Goal: Task Accomplishment & Management: Complete application form

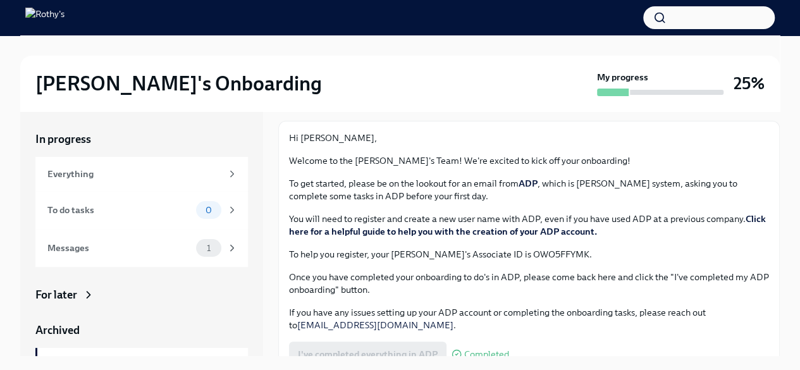
scroll to position [86, 0]
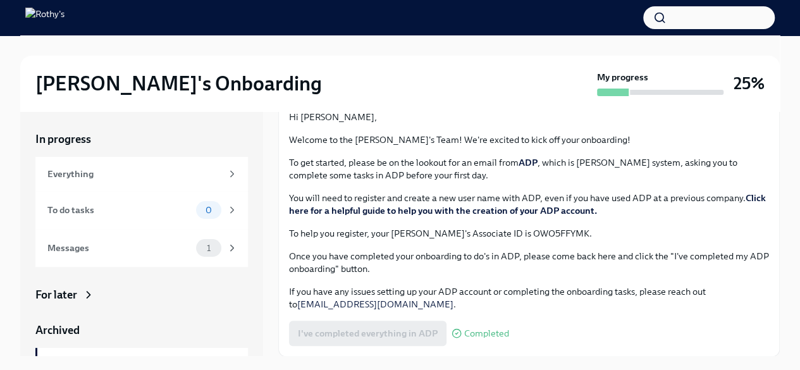
click at [372, 328] on div "I've completed everything in ADP Completed" at bounding box center [399, 333] width 220 height 25
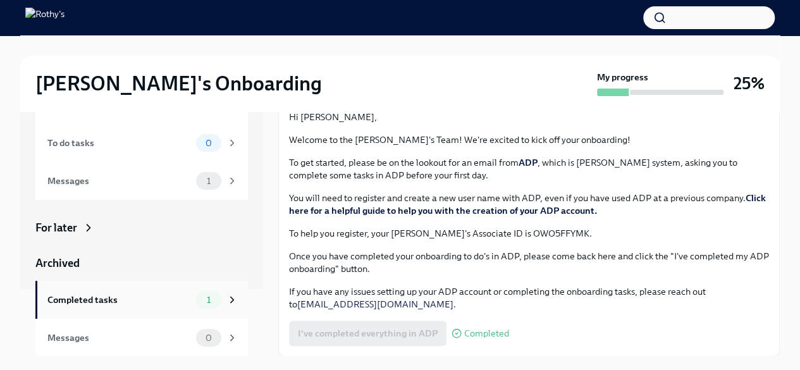
click at [200, 292] on div "1" at bounding box center [208, 300] width 25 height 18
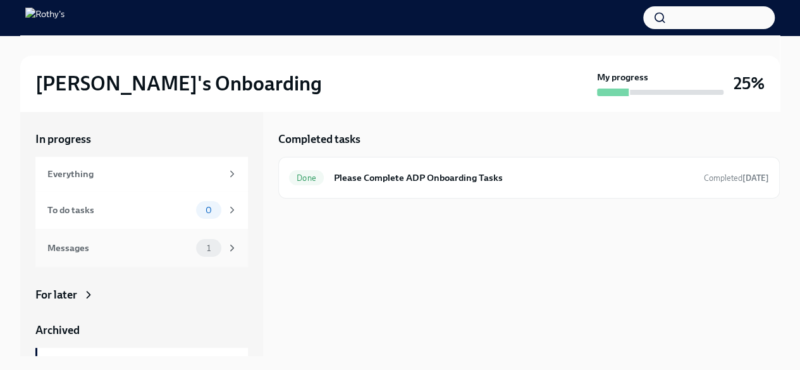
click at [201, 244] on span "1" at bounding box center [208, 247] width 19 height 9
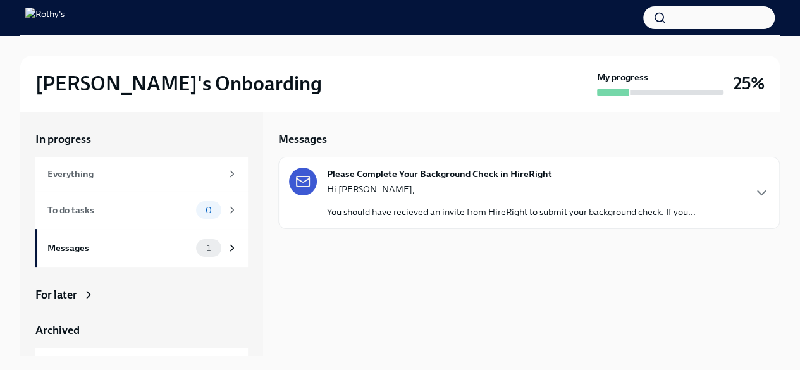
click at [359, 200] on div "Hi Ash, You should have recieved an invite from HireRight to submit your backgr…" at bounding box center [511, 200] width 369 height 35
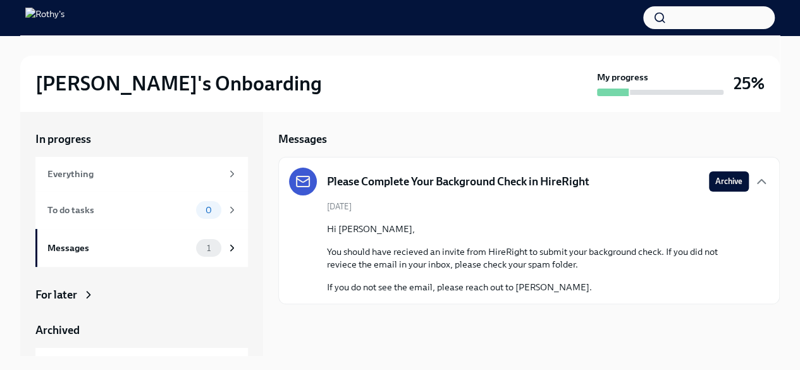
scroll to position [1, 0]
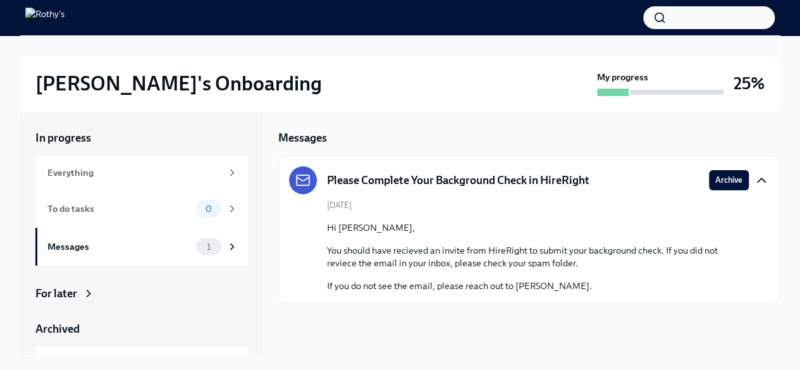
click at [759, 181] on icon "button" at bounding box center [761, 180] width 15 height 15
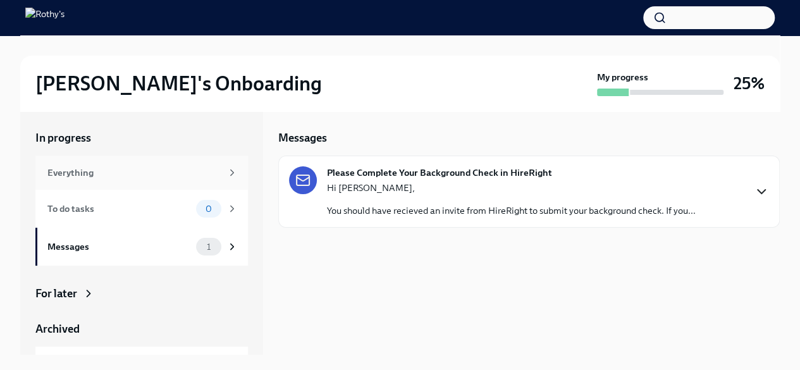
click at [228, 164] on div "Everything" at bounding box center [141, 173] width 212 height 34
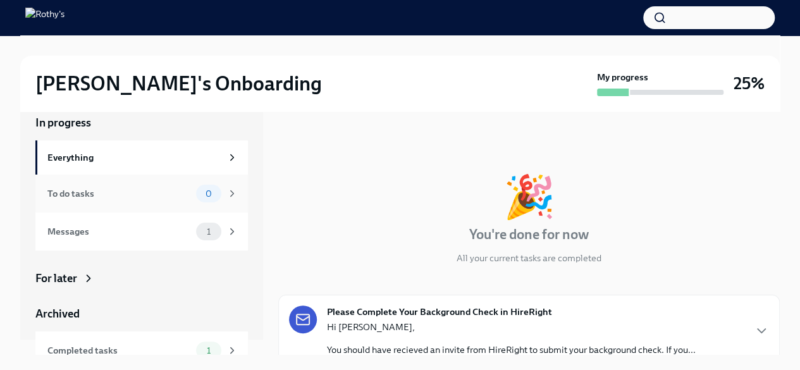
scroll to position [67, 0]
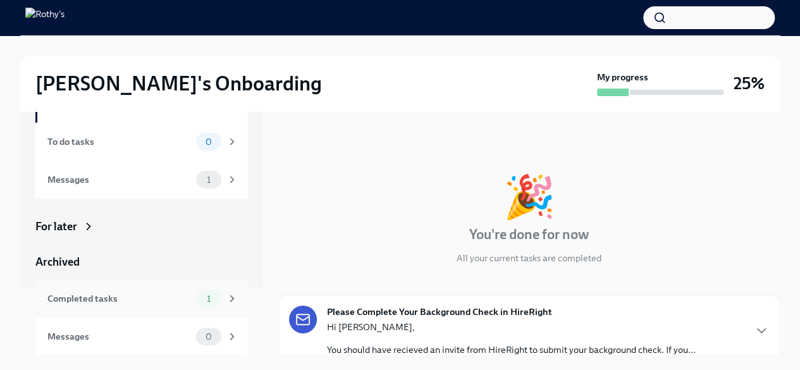
click at [155, 302] on div "Completed tasks" at bounding box center [119, 299] width 144 height 14
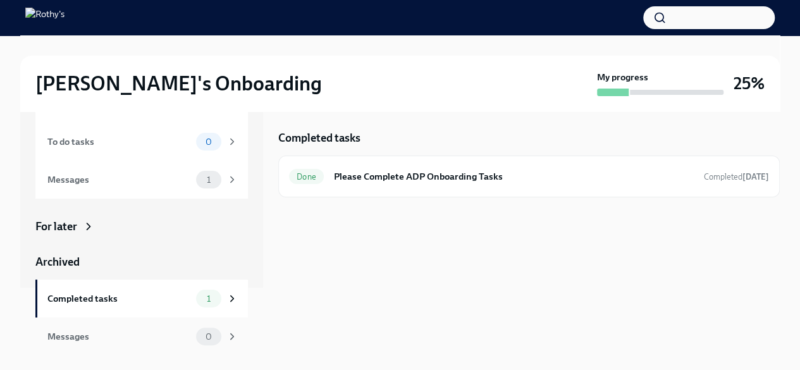
click at [145, 325] on div "Messages 0" at bounding box center [141, 336] width 212 height 38
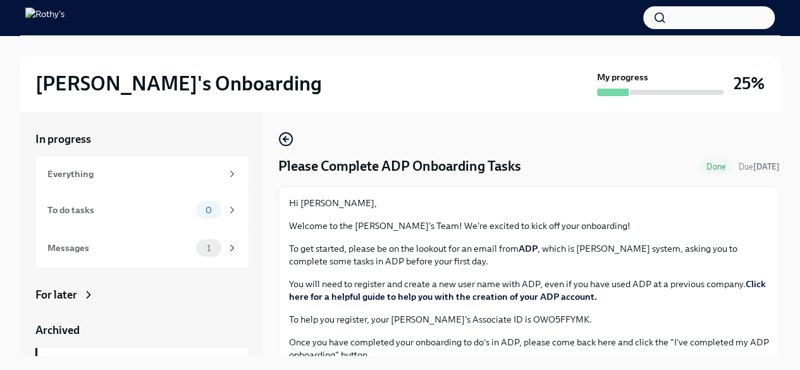
click at [744, 77] on h3 "25%" at bounding box center [749, 83] width 31 height 23
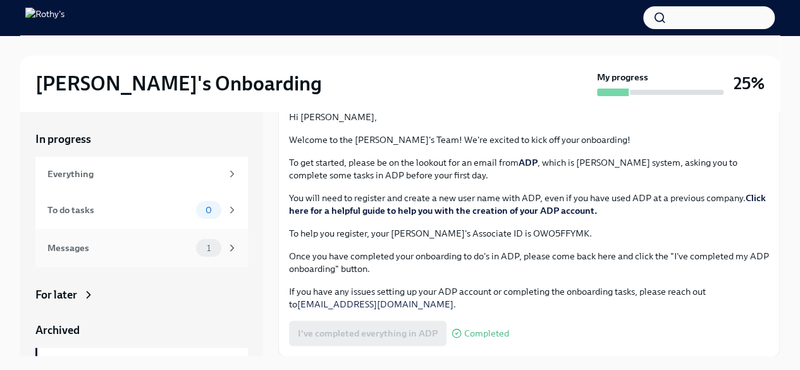
scroll to position [67, 0]
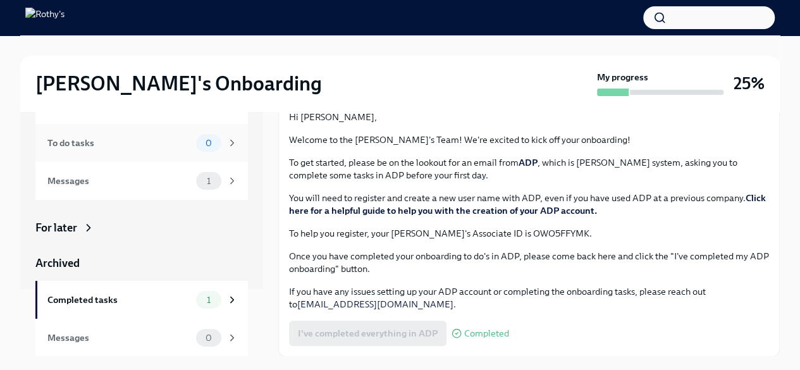
click at [214, 145] on div "0" at bounding box center [217, 143] width 42 height 18
